Goal: Task Accomplishment & Management: Manage account settings

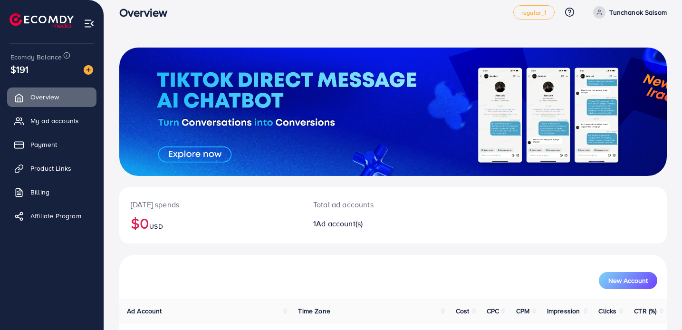
scroll to position [3, 0]
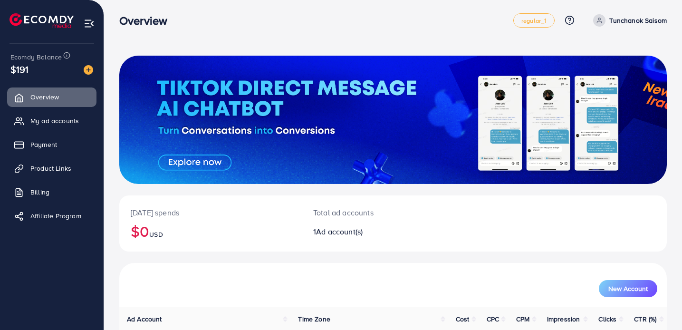
click at [606, 21] on span at bounding box center [599, 20] width 12 height 12
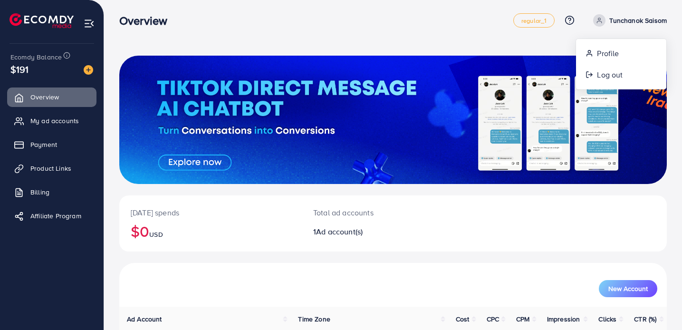
click at [606, 21] on span at bounding box center [599, 20] width 12 height 12
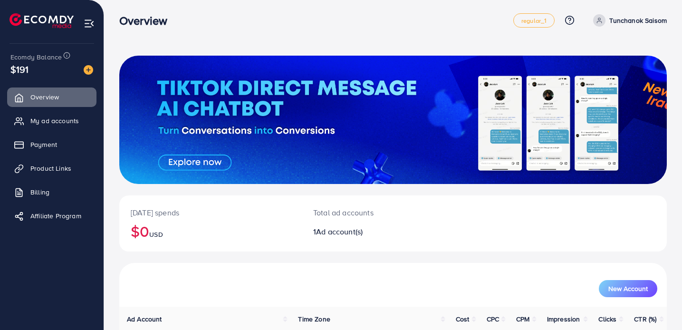
click at [459, 37] on div "[DATE] spends $0 USD Total ad accounts 1 Ad account(s) New Account Ad Account T…" at bounding box center [393, 203] width 578 height 413
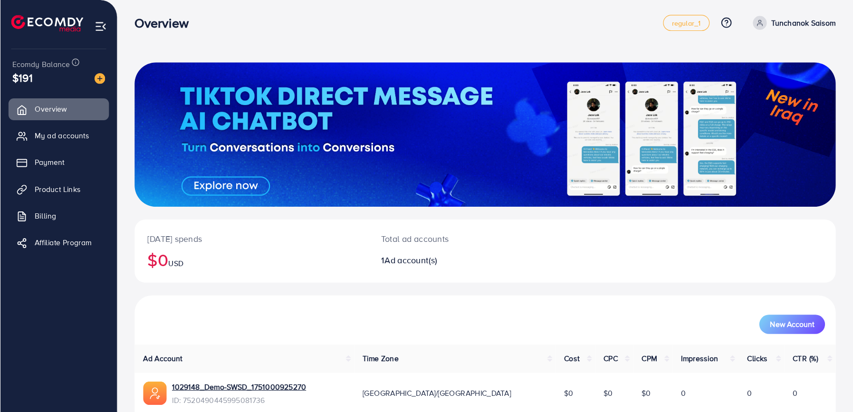
scroll to position [0, 0]
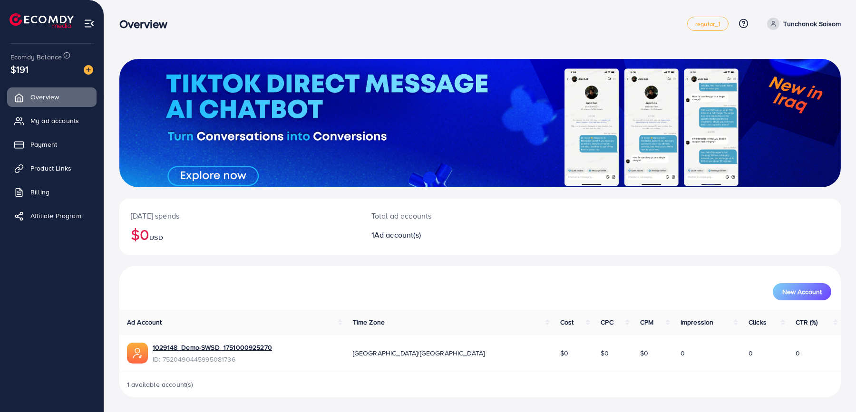
click at [414, 43] on div "[DATE] spends $0 USD Total ad accounts 1 Ad account(s) New Account Ad Account T…" at bounding box center [480, 206] width 752 height 413
click at [230, 33] on div "Overview regular_1 Help Center Contact Support Plans and Pricing Term and polic…" at bounding box center [479, 23] width 721 height 27
click at [535, 159] on div at bounding box center [479, 123] width 721 height 128
click at [52, 329] on ul "Overview My ad accounts Payment Product Links Billing Affiliate Program" at bounding box center [52, 224] width 104 height 280
click at [413, 224] on div "Total ad accounts 1 Ad account(s)" at bounding box center [450, 227] width 180 height 56
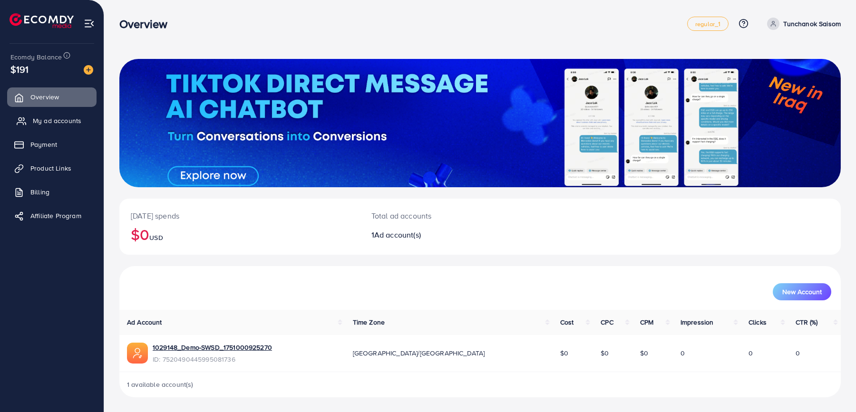
click at [51, 118] on span "My ad accounts" at bounding box center [57, 121] width 48 height 10
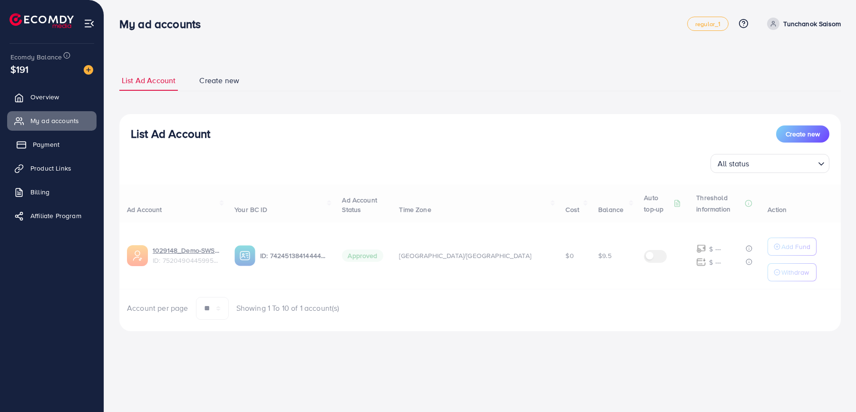
click at [58, 140] on span "Payment" at bounding box center [46, 145] width 27 height 10
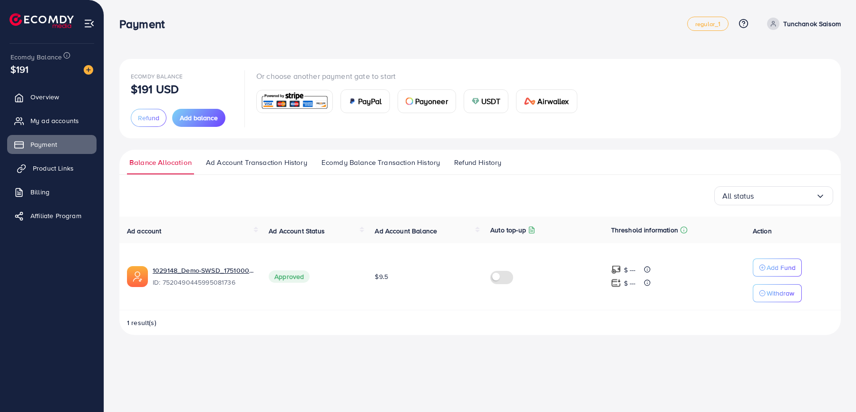
click at [77, 166] on link "Product Links" at bounding box center [51, 168] width 89 height 19
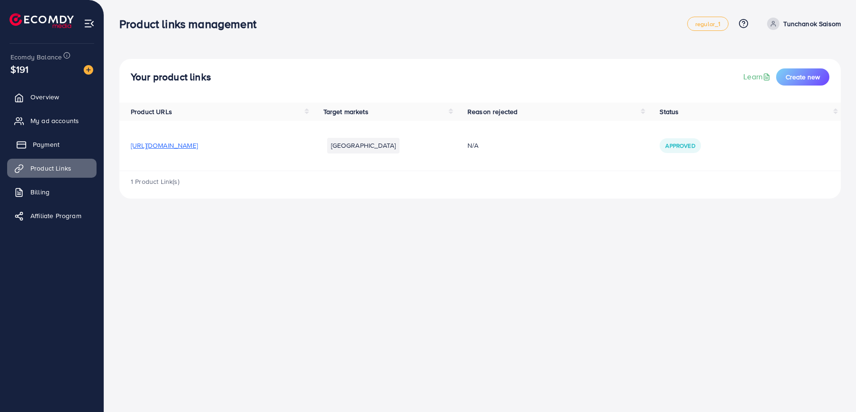
click at [70, 138] on link "Payment" at bounding box center [51, 144] width 89 height 19
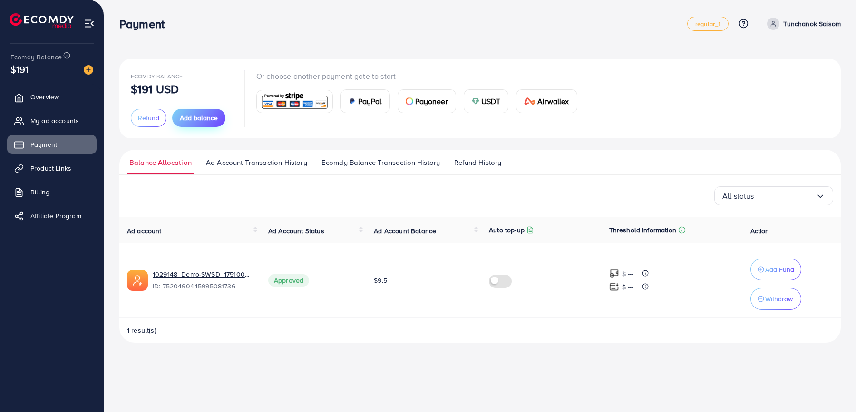
click at [210, 120] on span "Add balance" at bounding box center [199, 118] width 38 height 10
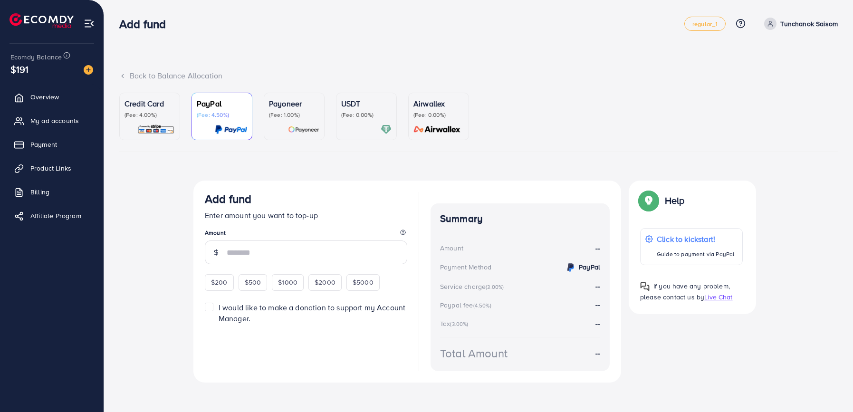
scroll to position [4, 0]
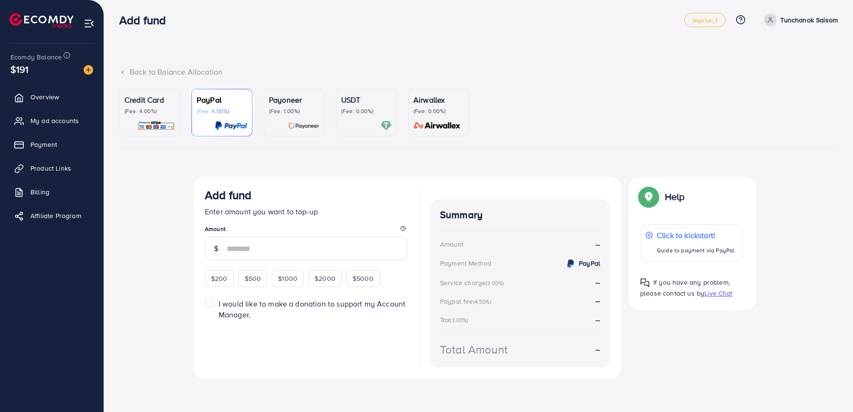
click at [123, 69] on icon at bounding box center [122, 72] width 7 height 7
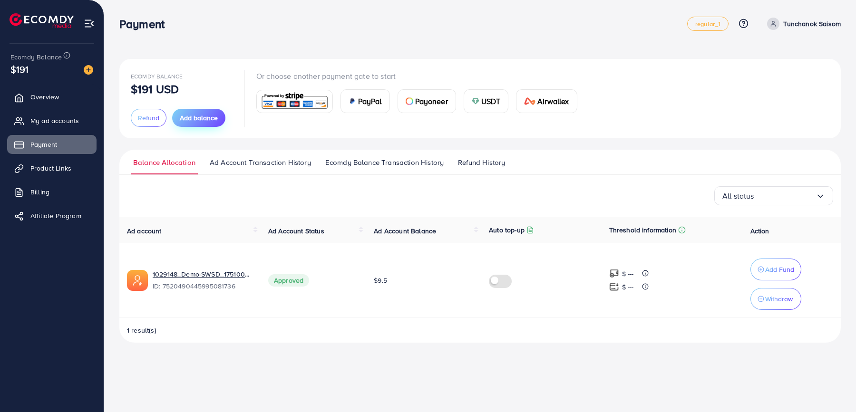
click at [198, 115] on span "Add balance" at bounding box center [199, 118] width 38 height 10
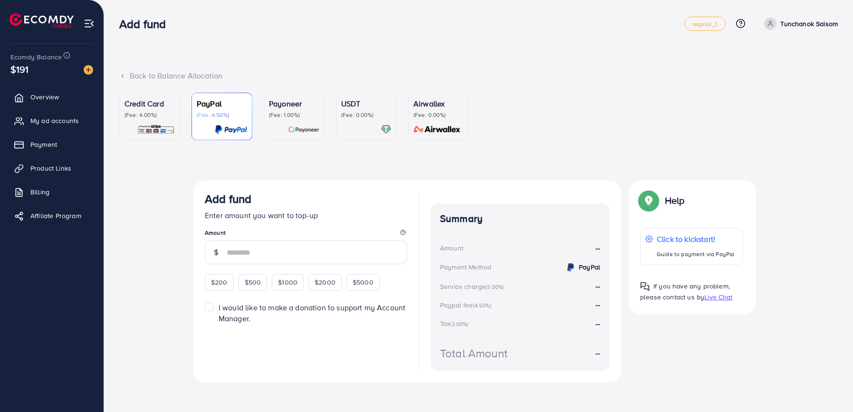
click at [125, 78] on icon at bounding box center [122, 76] width 7 height 7
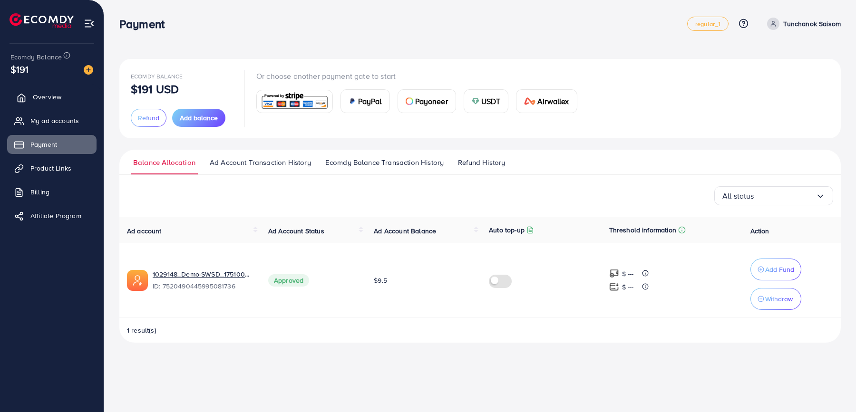
click at [53, 95] on span "Overview" at bounding box center [47, 97] width 29 height 10
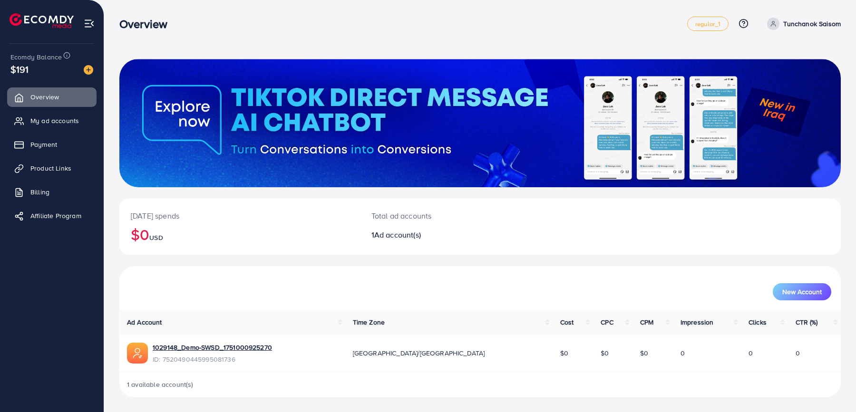
click at [226, 215] on p "[DATE] spends" at bounding box center [240, 215] width 218 height 11
click at [31, 132] on ul "Overview My ad accounts Payment Product Links Billing Affiliate Program" at bounding box center [52, 160] width 104 height 152
click at [48, 123] on span "My ad accounts" at bounding box center [57, 121] width 48 height 10
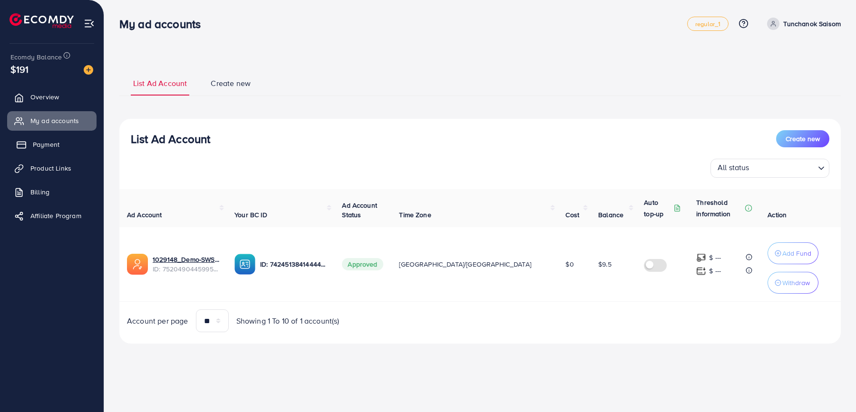
click at [58, 152] on link "Payment" at bounding box center [51, 144] width 89 height 19
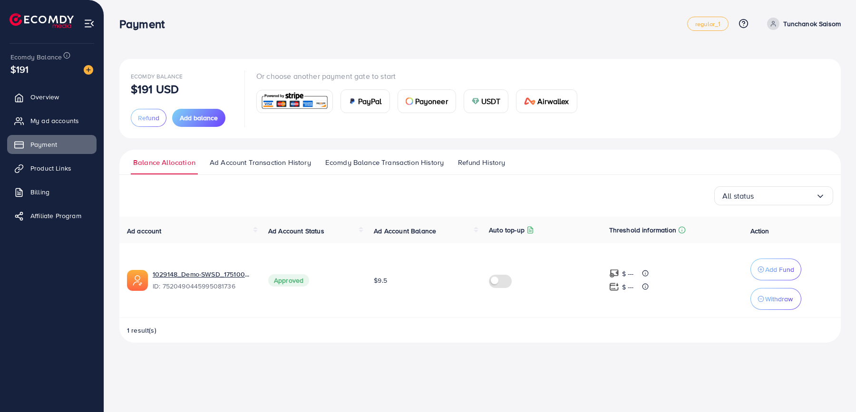
click at [223, 163] on span "Ad Account Transaction History" at bounding box center [260, 162] width 101 height 10
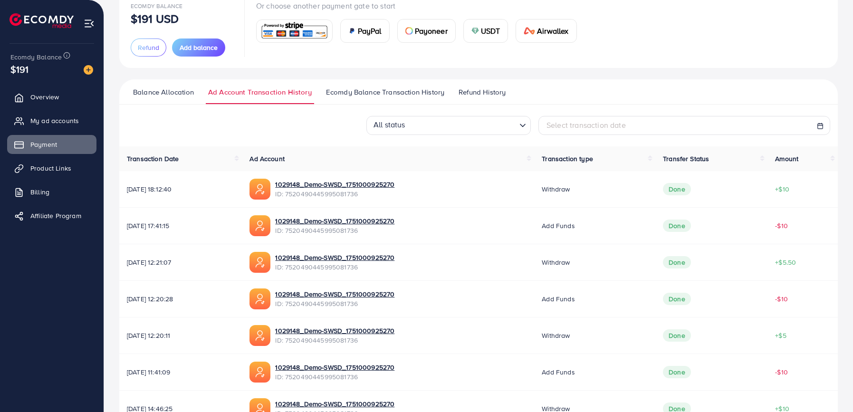
scroll to position [72, 0]
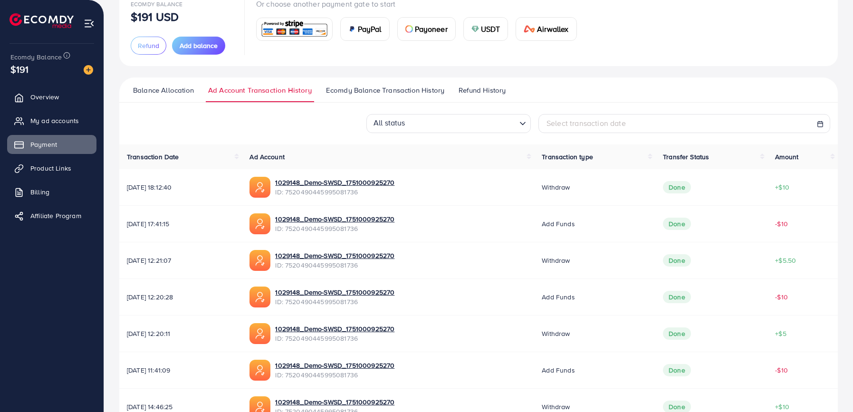
click at [381, 100] on link "Ecomdy Balance Transaction History" at bounding box center [385, 93] width 123 height 17
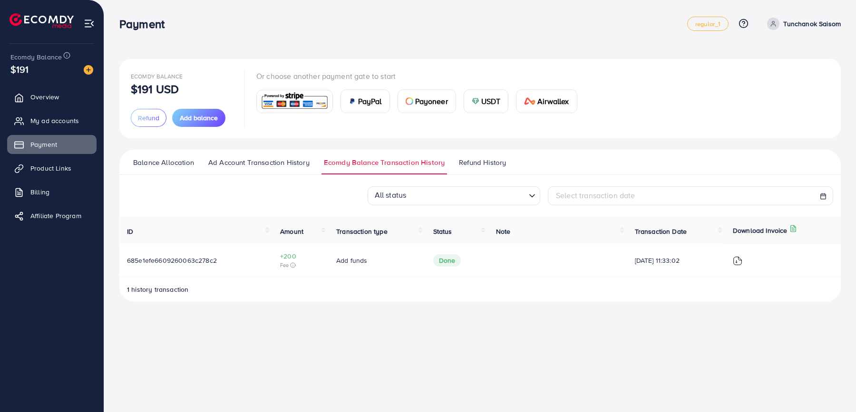
click at [475, 169] on link "Refund History" at bounding box center [482, 165] width 52 height 17
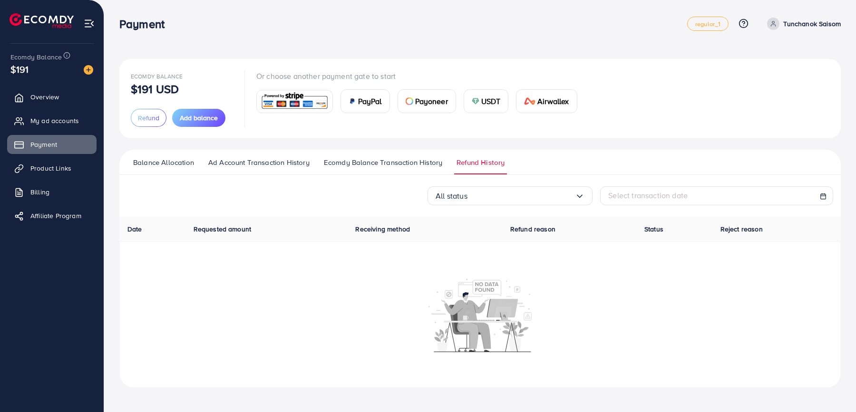
click at [336, 172] on link "Ecomdy Balance Transaction History" at bounding box center [382, 165] width 123 height 17
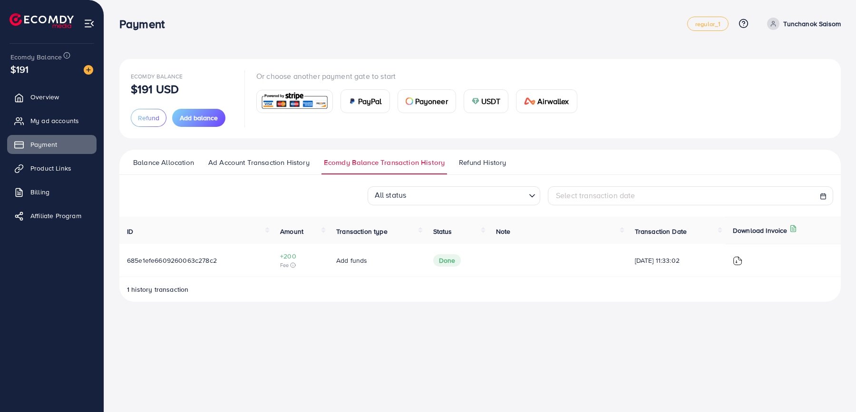
click at [278, 170] on link "Ad Account Transaction History" at bounding box center [259, 165] width 106 height 17
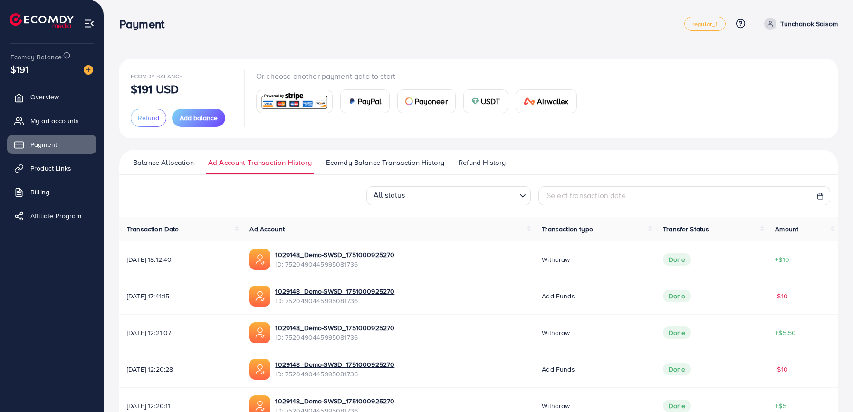
click at [135, 157] on span "Balance Allocation" at bounding box center [163, 162] width 61 height 10
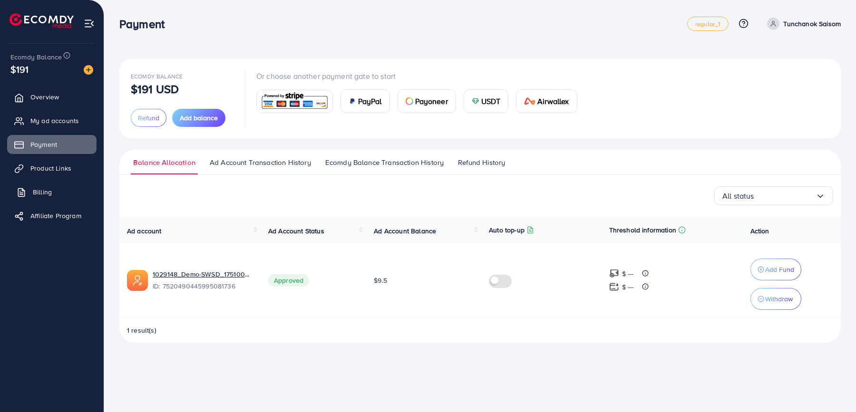
click at [66, 193] on link "Billing" at bounding box center [51, 192] width 89 height 19
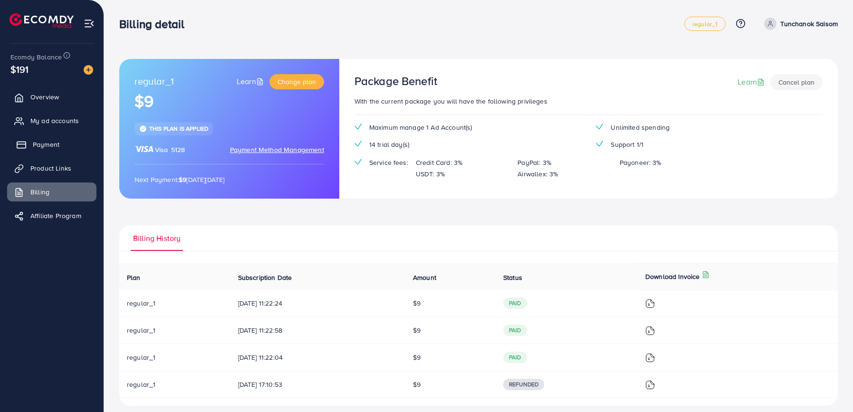
click at [75, 145] on link "Payment" at bounding box center [51, 144] width 89 height 19
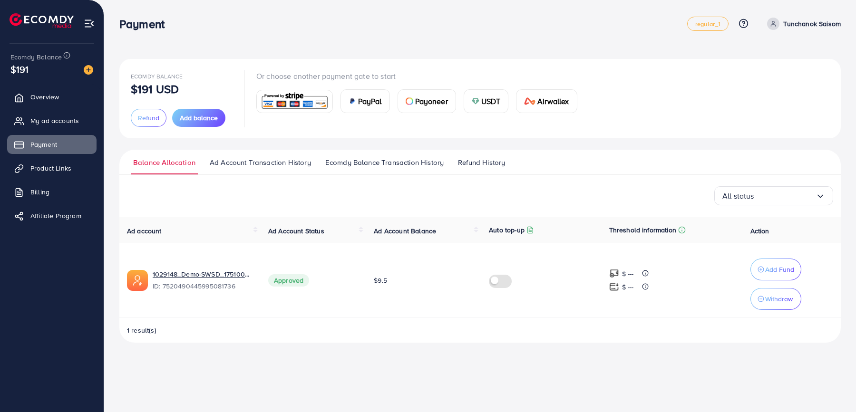
click at [290, 161] on span "Ad Account Transaction History" at bounding box center [260, 162] width 101 height 10
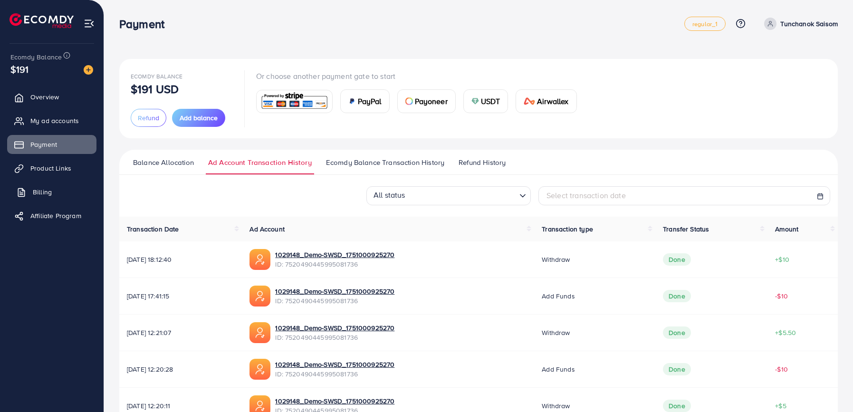
click at [44, 193] on span "Billing" at bounding box center [42, 192] width 19 height 10
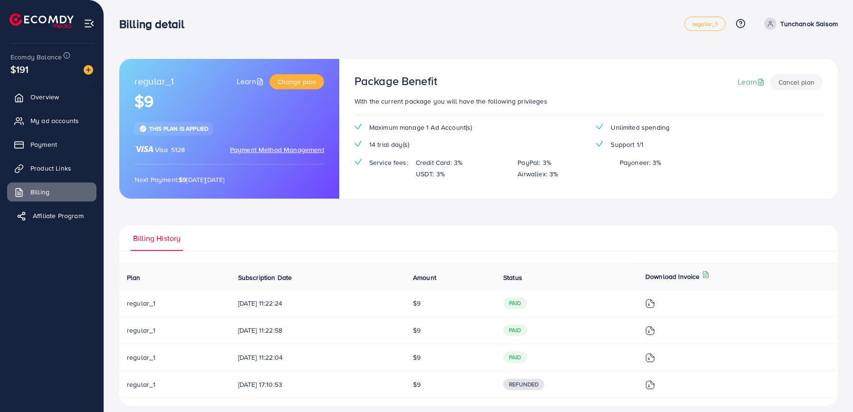
click at [55, 215] on span "Affiliate Program" at bounding box center [58, 216] width 51 height 10
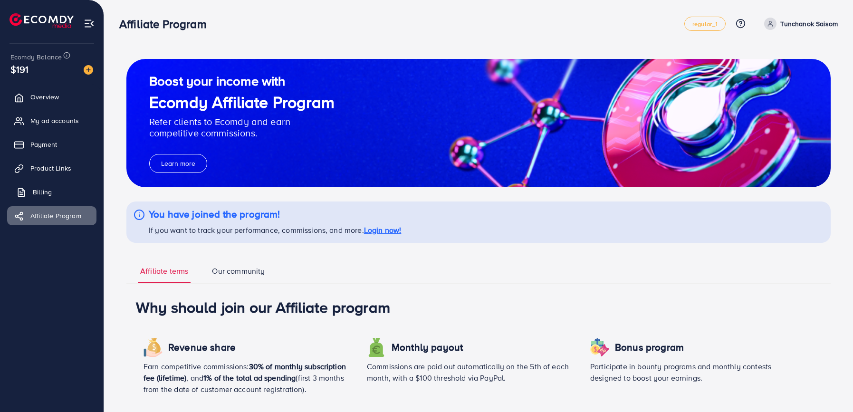
click at [57, 192] on link "Billing" at bounding box center [51, 192] width 89 height 19
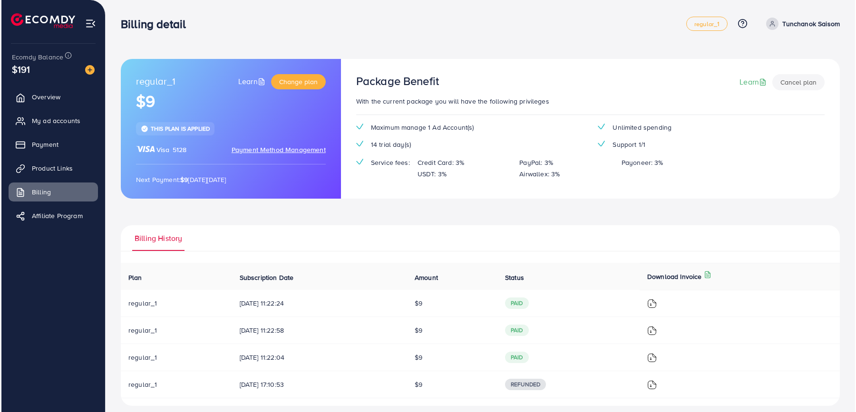
scroll to position [7, 0]
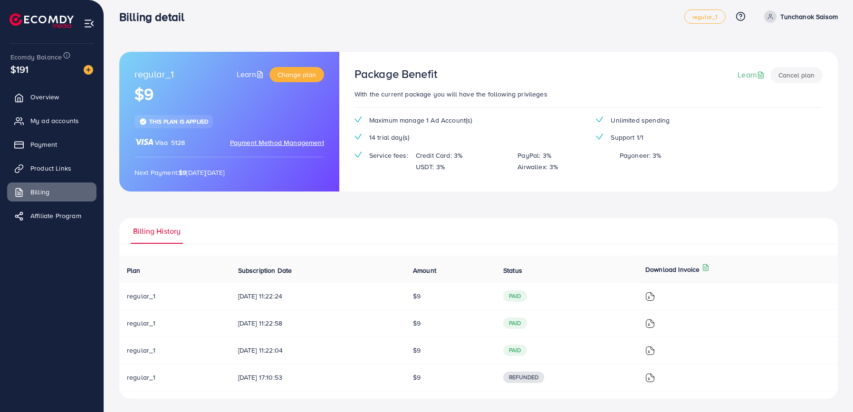
click at [567, 83] on div "Package Benefit Learn Cancel plan" at bounding box center [589, 77] width 468 height 21
click at [655, 295] on img at bounding box center [651, 297] width 10 height 10
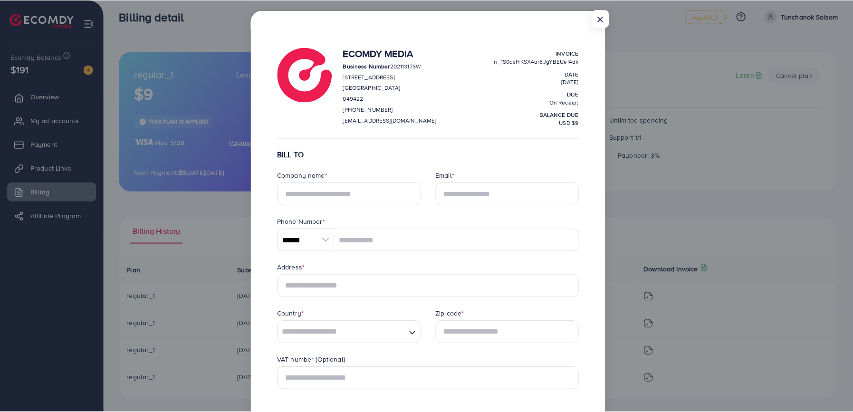
scroll to position [0, 0]
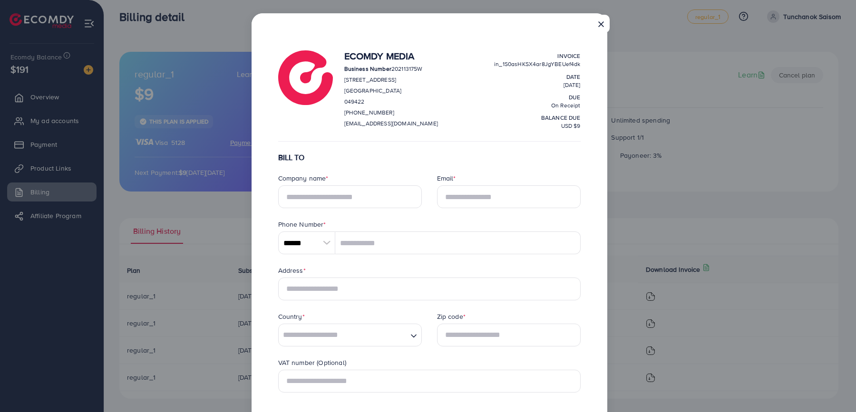
click at [599, 21] on button "×" at bounding box center [600, 24] width 17 height 18
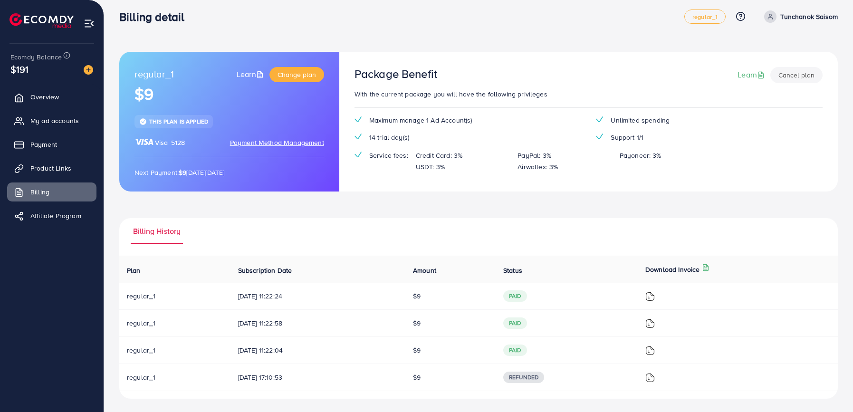
click at [260, 143] on span "Payment Method Management" at bounding box center [277, 143] width 94 height 10
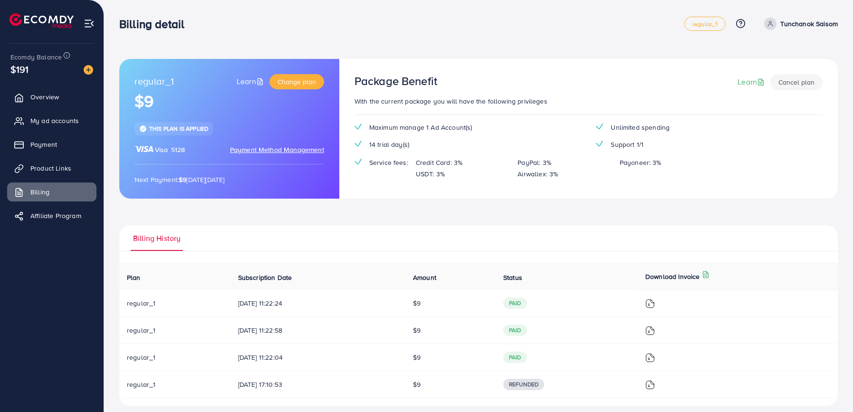
click at [308, 147] on span "Payment Method Management" at bounding box center [277, 150] width 94 height 10
click at [682, 79] on link "Learn" at bounding box center [752, 82] width 29 height 11
click at [297, 75] on button "Change plan" at bounding box center [297, 81] width 55 height 15
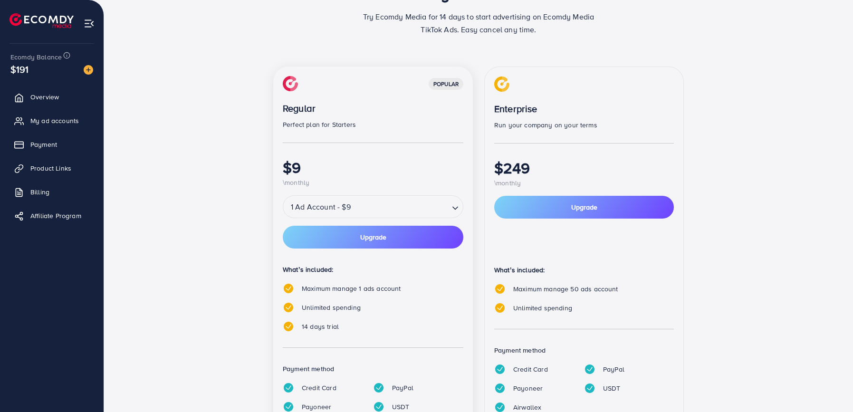
scroll to position [136, 0]
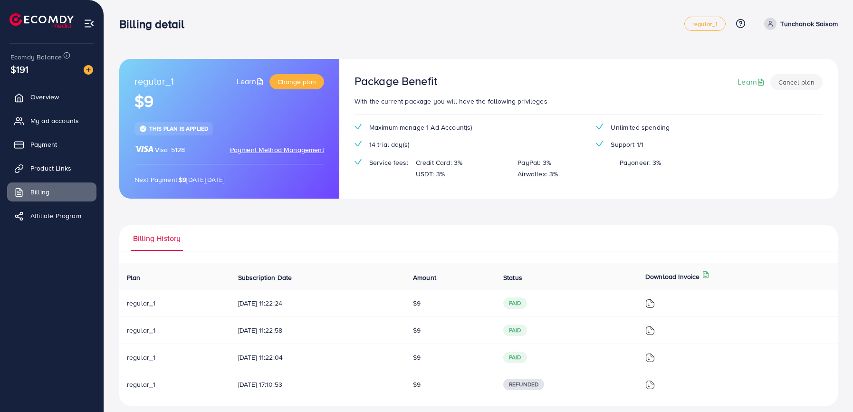
click at [181, 129] on span "This plan is applied" at bounding box center [178, 129] width 59 height 8
click at [185, 138] on div "regular_1 Learn Change plan $9 This plan is applied Visa 5128 Payment Method Ma…" at bounding box center [229, 129] width 220 height 140
click at [185, 152] on div "Visa 5128 Payment Method Management" at bounding box center [230, 150] width 190 height 10
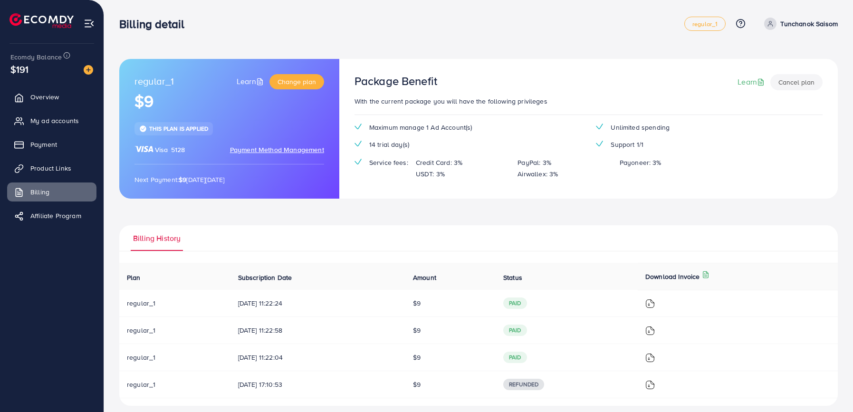
click at [185, 152] on div "Visa 5128 Payment Method Management" at bounding box center [230, 150] width 190 height 10
click at [186, 173] on div "Next Payment: $9 [DATE][DATE]" at bounding box center [230, 174] width 190 height 21
click at [186, 179] on strong "$9" at bounding box center [183, 180] width 8 height 10
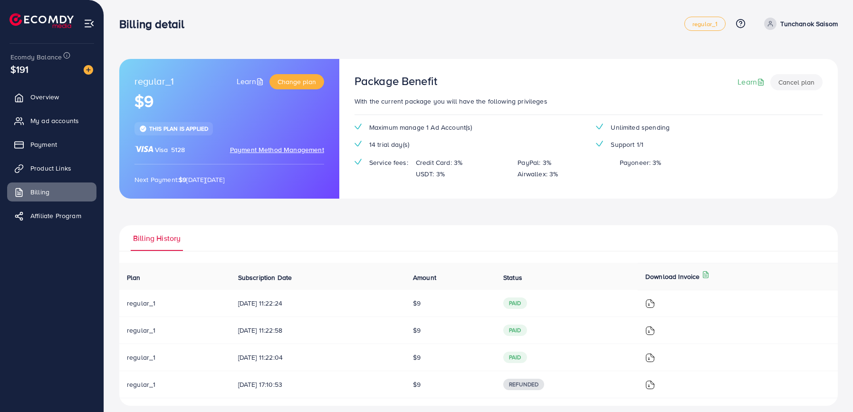
click at [188, 204] on div "regular_1 Learn Change plan $9 This plan is applied Visa 5128 Payment Method Ma…" at bounding box center [478, 232] width 719 height 347
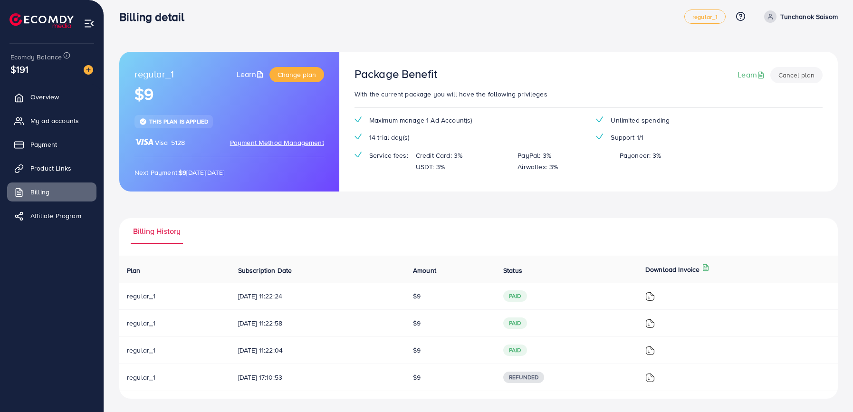
click at [525, 290] on span "paid" at bounding box center [515, 295] width 24 height 11
click at [682, 15] on span at bounding box center [770, 16] width 12 height 12
click at [682, 53] on span "Profile" at bounding box center [779, 49] width 22 height 11
select select "********"
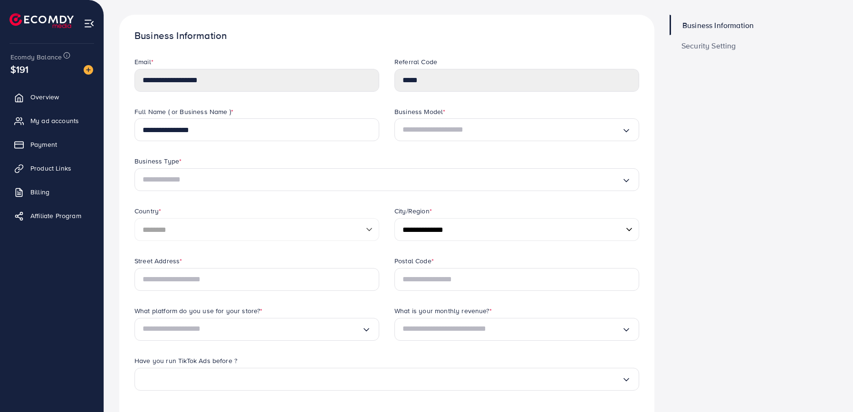
scroll to position [3, 0]
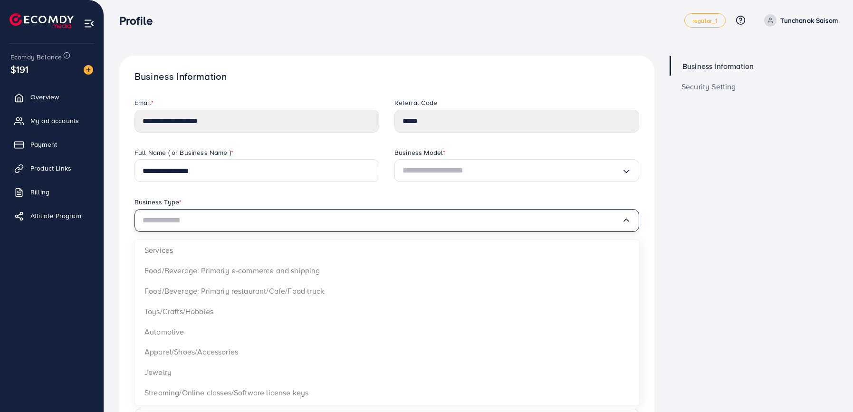
click at [319, 215] on input "Search for option" at bounding box center [382, 220] width 479 height 15
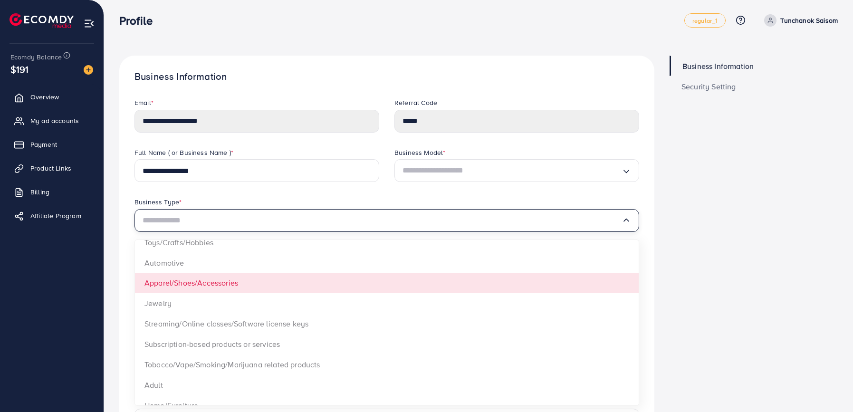
scroll to position [262, 0]
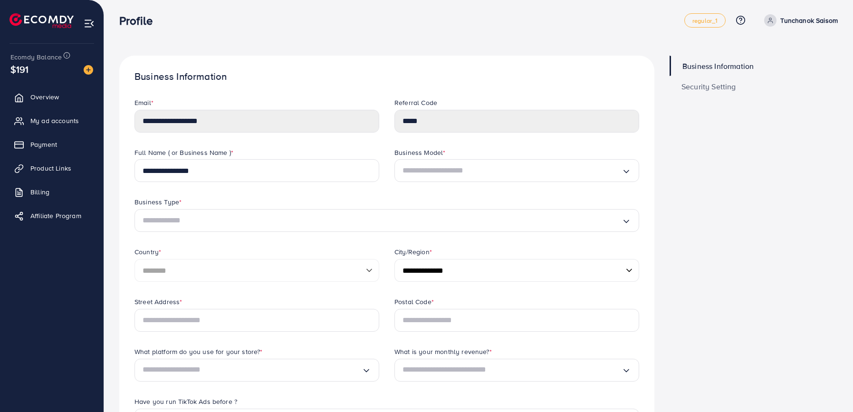
click at [682, 278] on div "Business Information Security Setting" at bounding box center [753, 394] width 183 height 676
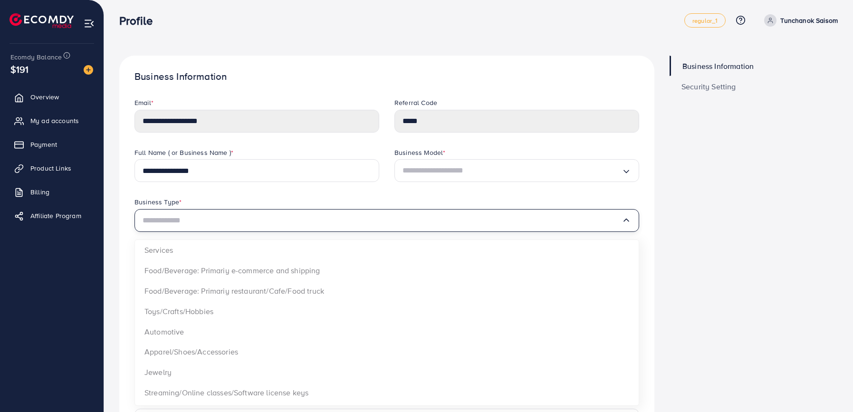
click at [470, 221] on input "Search for option" at bounding box center [382, 220] width 479 height 15
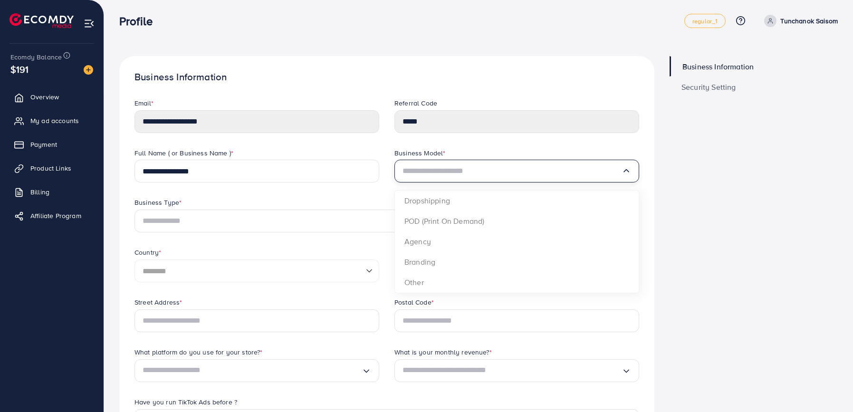
click at [472, 173] on input "Search for option" at bounding box center [512, 171] width 219 height 15
click at [682, 230] on div "Business Information Security Setting" at bounding box center [753, 394] width 183 height 676
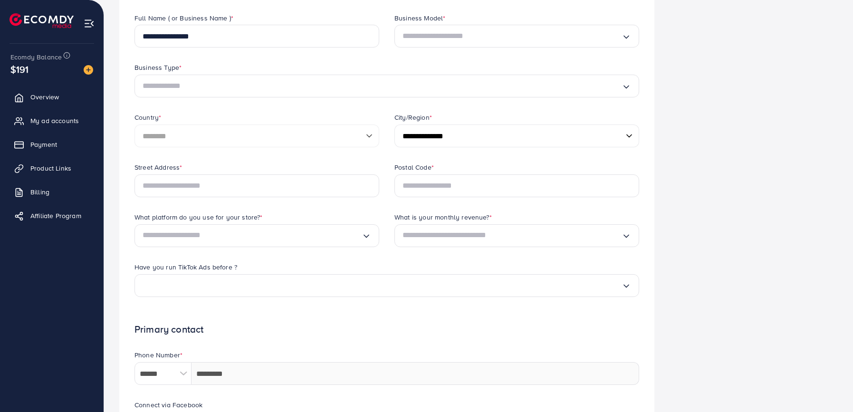
scroll to position [135, 0]
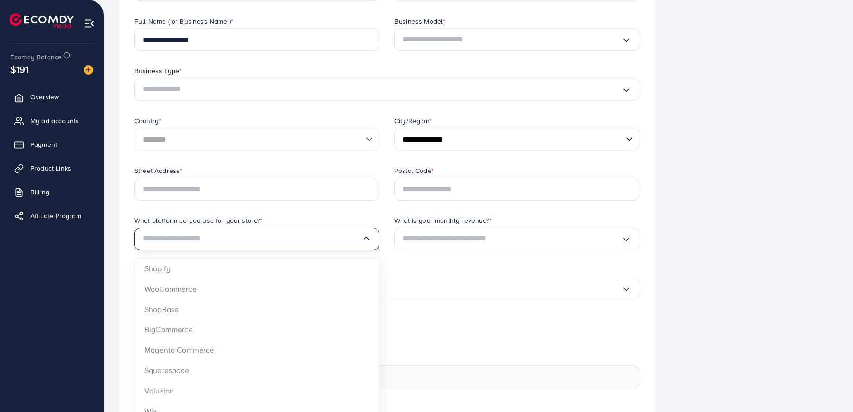
click at [372, 243] on div "Loading..." at bounding box center [257, 239] width 245 height 23
click at [366, 243] on span "Search for option" at bounding box center [367, 238] width 10 height 11
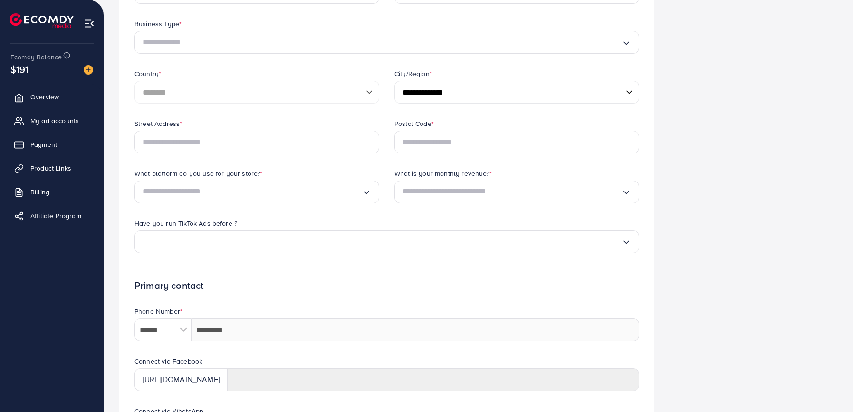
scroll to position [0, 0]
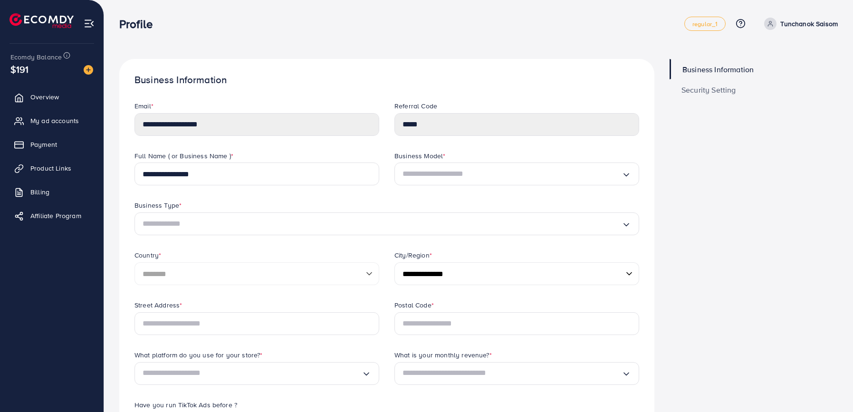
click at [682, 89] on span "Security Setting" at bounding box center [709, 90] width 55 height 8
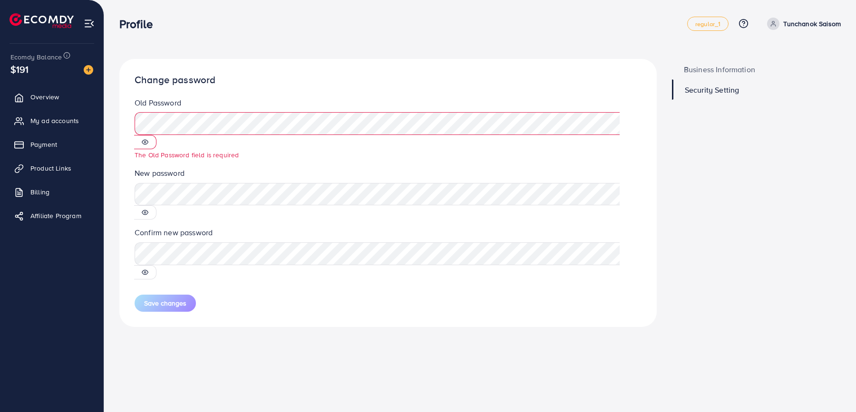
click at [455, 287] on div "Save changes" at bounding box center [388, 299] width 522 height 25
click at [67, 125] on span "My ad accounts" at bounding box center [57, 121] width 48 height 10
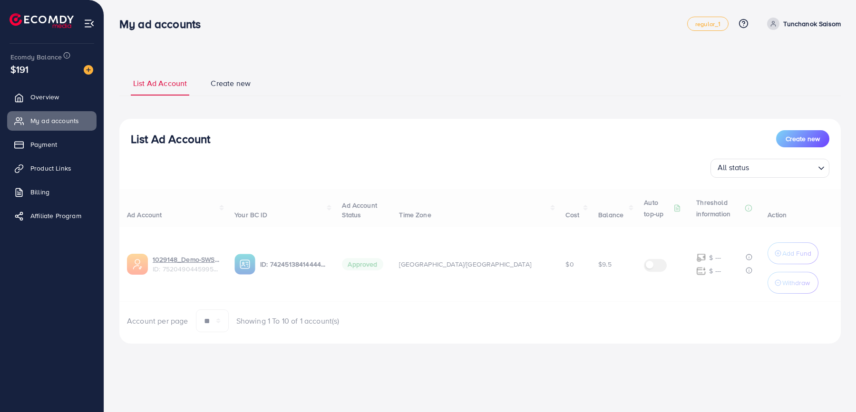
click at [164, 92] on link "List Ad Account" at bounding box center [160, 87] width 58 height 18
click at [231, 89] on link "Create new" at bounding box center [230, 87] width 45 height 18
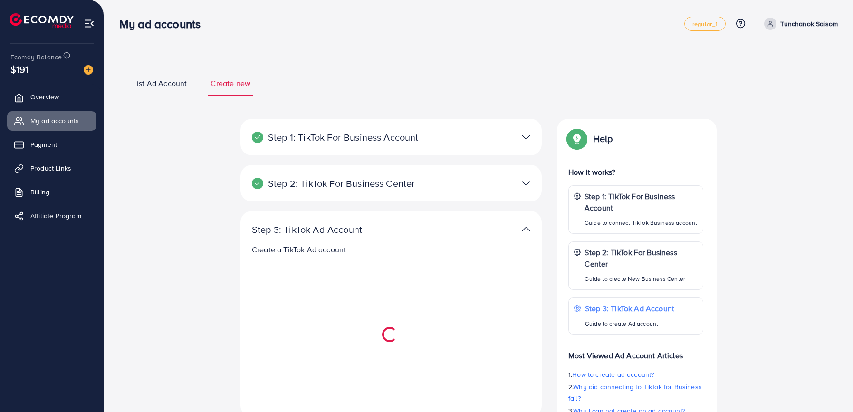
click at [171, 94] on link "List Ad Account" at bounding box center [160, 87] width 58 height 18
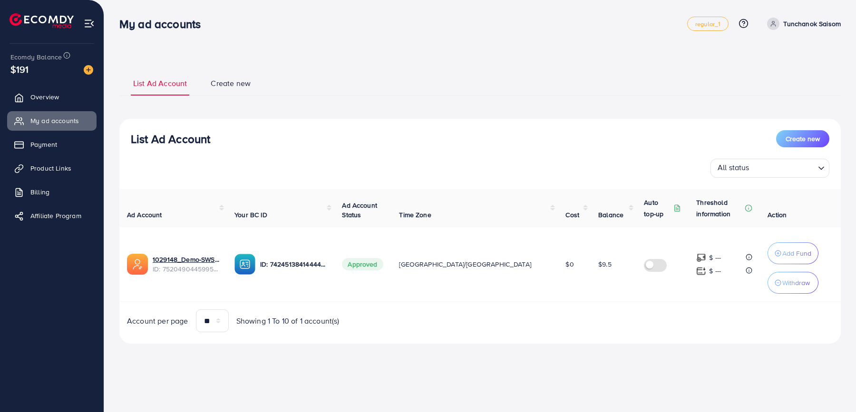
click at [221, 88] on span "Create new" at bounding box center [231, 83] width 40 height 11
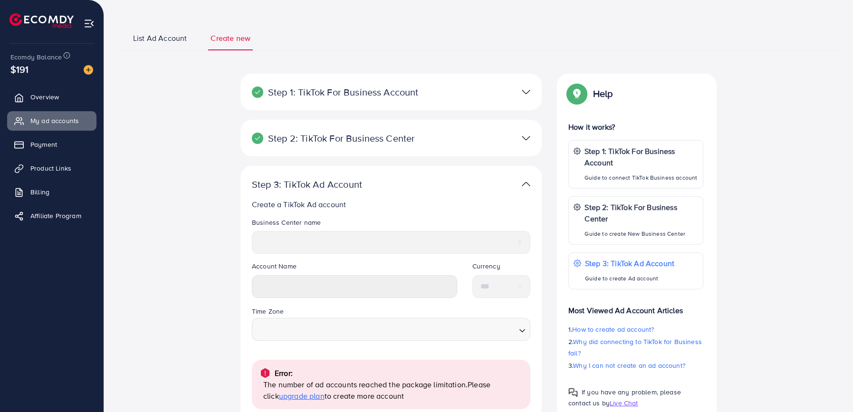
scroll to position [45, 0]
click at [170, 36] on span "List Ad Account" at bounding box center [160, 38] width 54 height 11
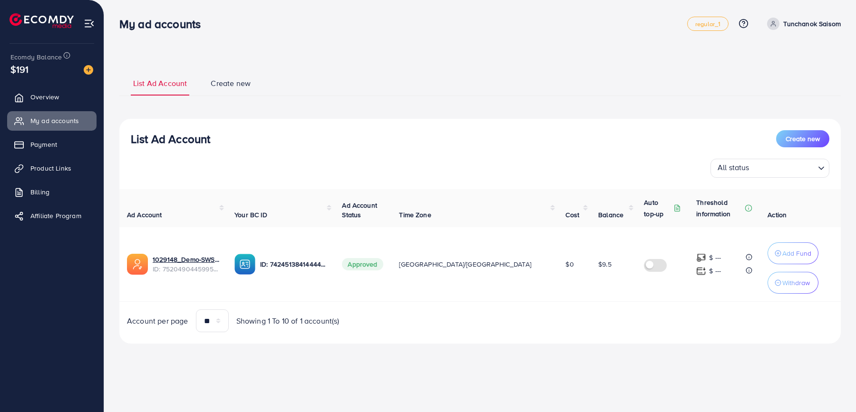
click at [191, 140] on h3 "List Ad Account" at bounding box center [170, 139] width 79 height 14
click at [201, 187] on div "List Ad Account Create new All status Loading... Ad Account Your BC ID Ad Accou…" at bounding box center [479, 231] width 721 height 225
click at [47, 125] on span "My ad accounts" at bounding box center [57, 121] width 48 height 10
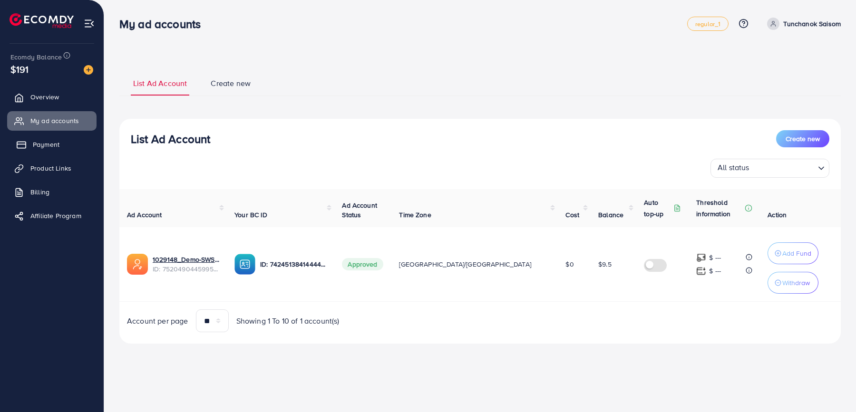
click at [47, 144] on span "Payment" at bounding box center [46, 145] width 27 height 10
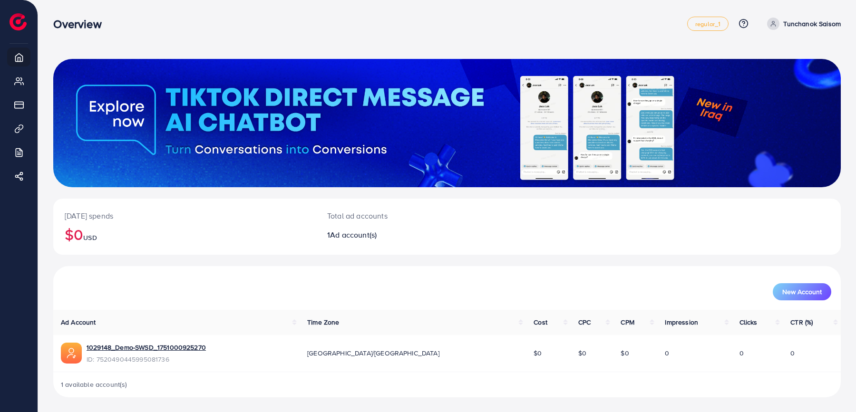
click at [287, 32] on div "Overview regular_1 Help Center Contact Support Plans and Pricing Term and polic…" at bounding box center [446, 23] width 787 height 27
click at [216, 19] on div "Overview" at bounding box center [370, 24] width 634 height 14
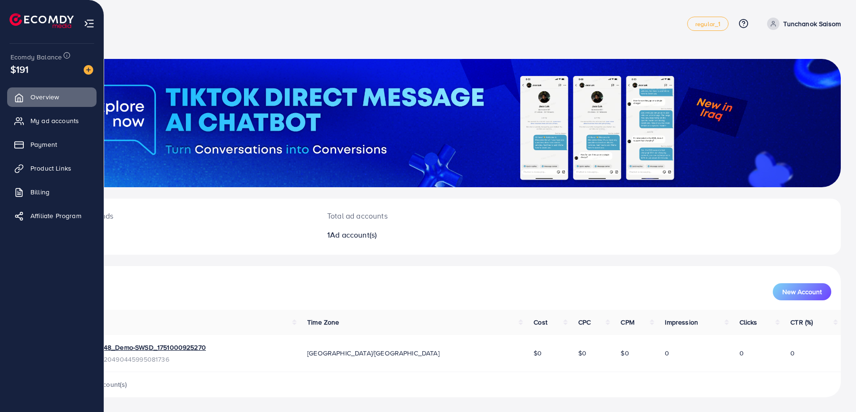
click at [8, 60] on div "Ecomdy Balance $191" at bounding box center [52, 64] width 88 height 40
click at [26, 94] on link "Overview" at bounding box center [51, 96] width 89 height 19
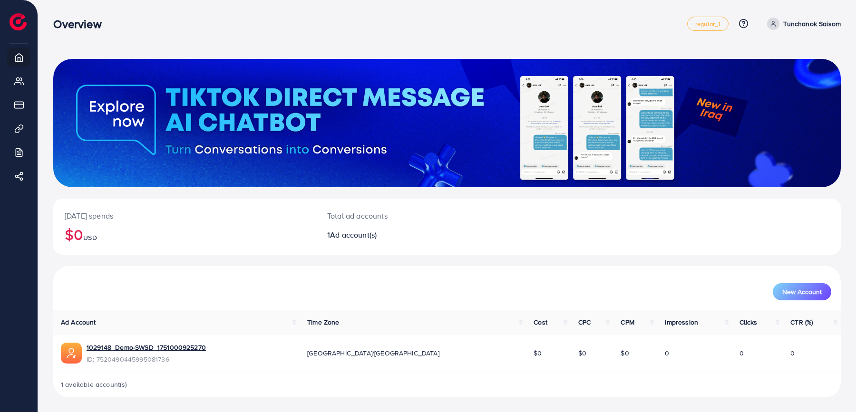
click at [189, 17] on div "Overview" at bounding box center [370, 24] width 634 height 14
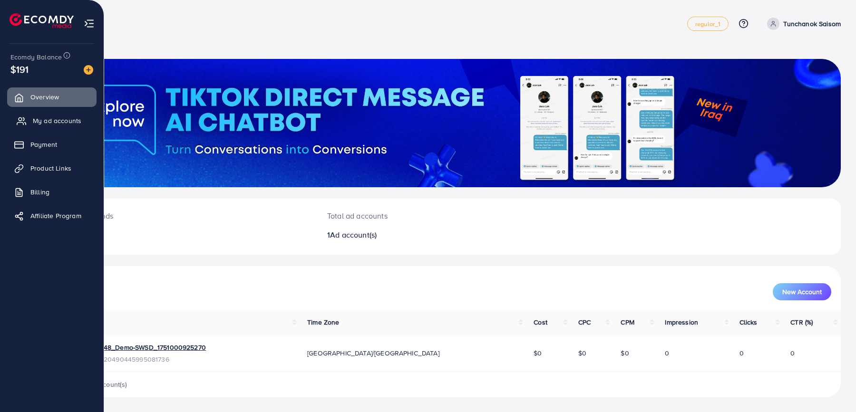
click at [46, 115] on link "My ad accounts" at bounding box center [51, 120] width 89 height 19
